Goal: Transaction & Acquisition: Subscribe to service/newsletter

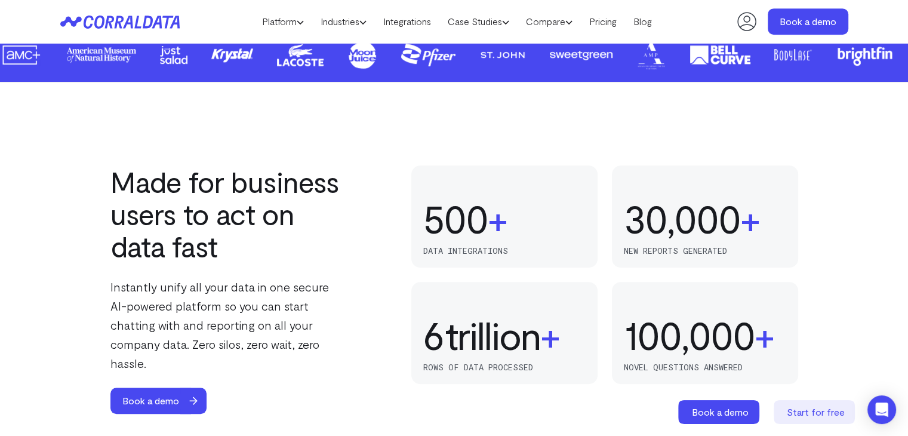
scroll to position [681, 0]
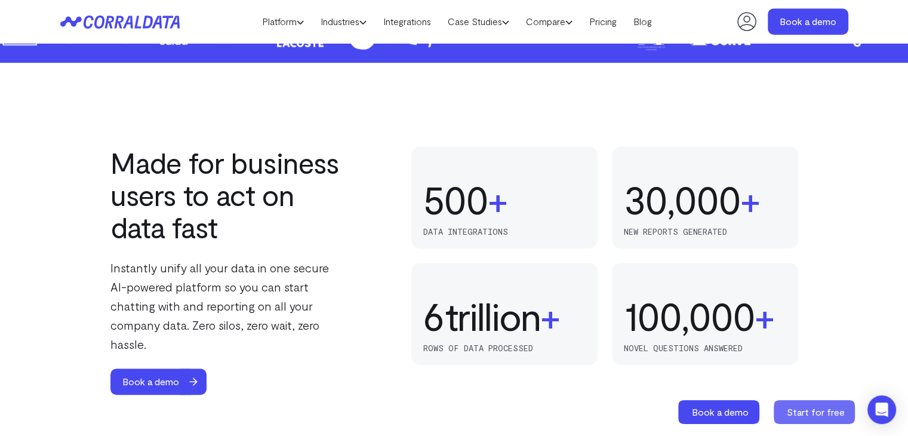
click at [818, 416] on span "Start for free" at bounding box center [816, 411] width 58 height 11
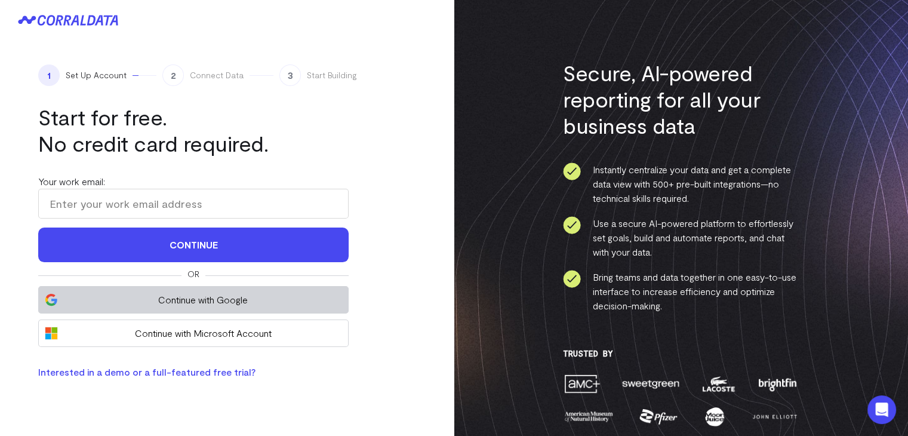
click at [201, 293] on span "Continue with Google" at bounding box center [203, 300] width 278 height 14
